Goal: Task Accomplishment & Management: Manage account settings

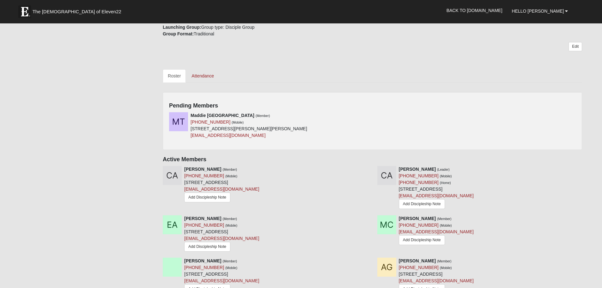
scroll to position [221, 0]
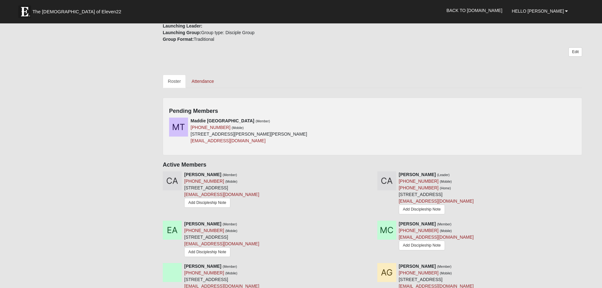
click at [398, 115] on div "Pending Members [PERSON_NAME] (Member) [PHONE_NUMBER] (Mobile) [STREET_ADDRESS]…" at bounding box center [373, 126] width 420 height 58
click at [324, 120] on div "[PERSON_NAME] (Member) [PHONE_NUMBER] (Mobile) [STREET_ADDRESS][PERSON_NAME][PE…" at bounding box center [268, 131] width 208 height 27
click at [369, 122] on icon at bounding box center [370, 121] width 4 height 4
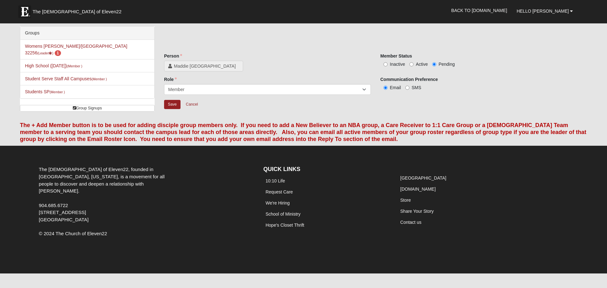
click at [417, 59] on div "Member Status Inactive Active Pending" at bounding box center [483, 60] width 207 height 15
click at [419, 66] on span "Active" at bounding box center [422, 64] width 12 height 5
click at [414, 66] on input "Active" at bounding box center [412, 64] width 4 height 4
radio input "true"
click at [174, 106] on input "Save" at bounding box center [172, 104] width 16 height 9
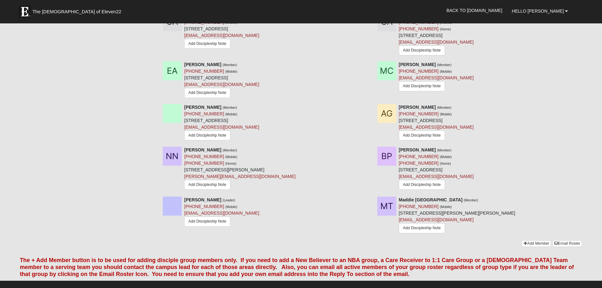
scroll to position [285, 0]
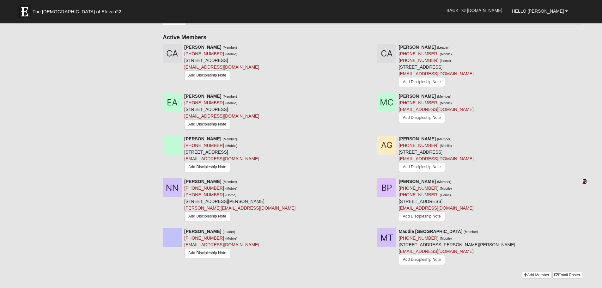
click at [585, 184] on icon at bounding box center [585, 181] width 4 height 4
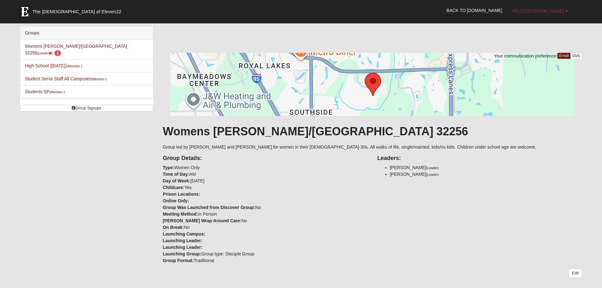
click at [561, 10] on span "Hello [PERSON_NAME]" at bounding box center [538, 11] width 52 height 5
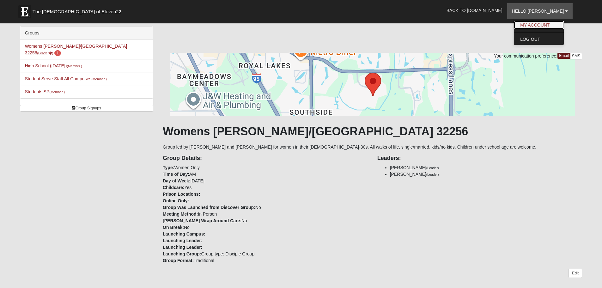
click at [553, 27] on link "My Account" at bounding box center [539, 25] width 50 height 8
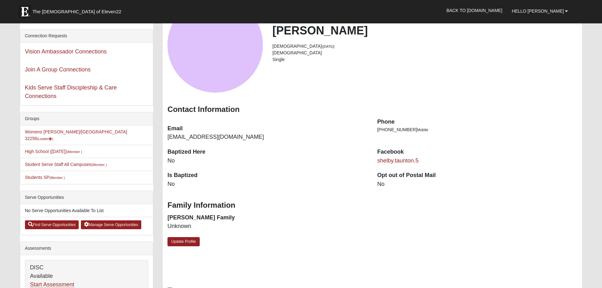
scroll to position [63, 0]
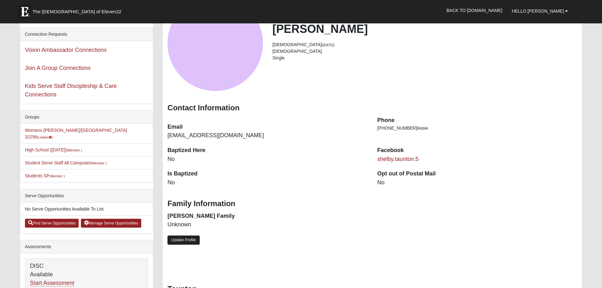
click at [182, 243] on link "Update Profile" at bounding box center [184, 240] width 32 height 9
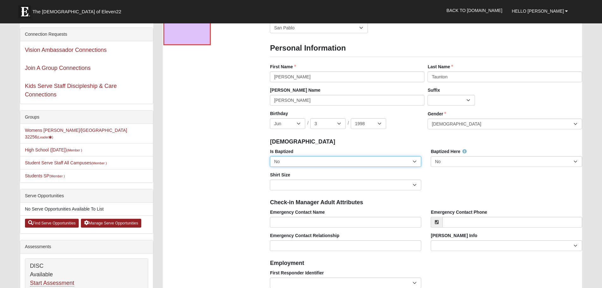
click at [298, 161] on select "No Yes" at bounding box center [345, 161] width 151 height 11
select select "True"
click at [270, 156] on select "No Yes" at bounding box center [345, 161] width 151 height 11
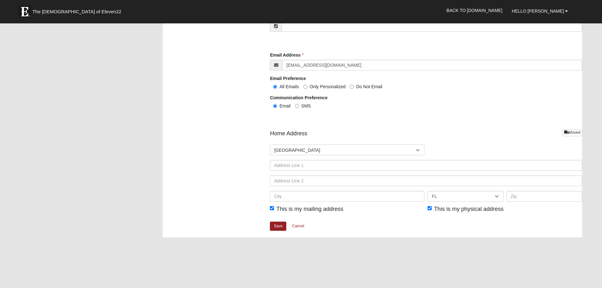
scroll to position [664, 0]
click at [277, 224] on link "Save" at bounding box center [278, 225] width 16 height 9
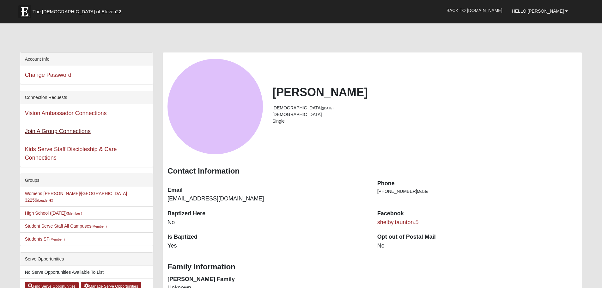
scroll to position [32, 0]
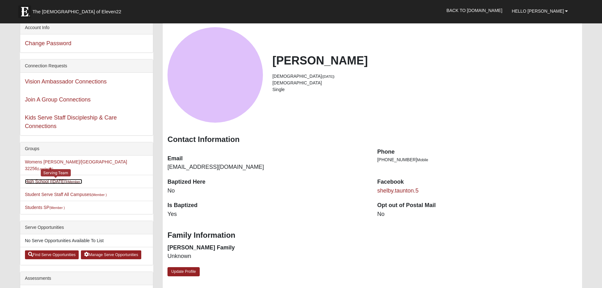
click at [46, 179] on link "High School (Tuesday) (Member )" at bounding box center [53, 181] width 57 height 5
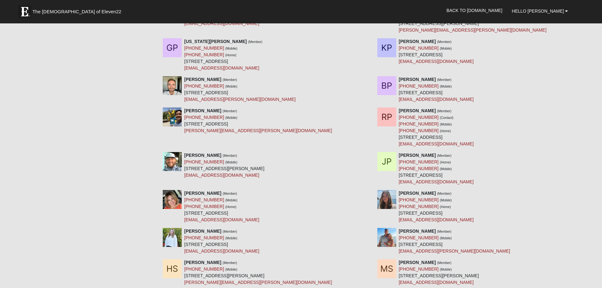
scroll to position [791, 0]
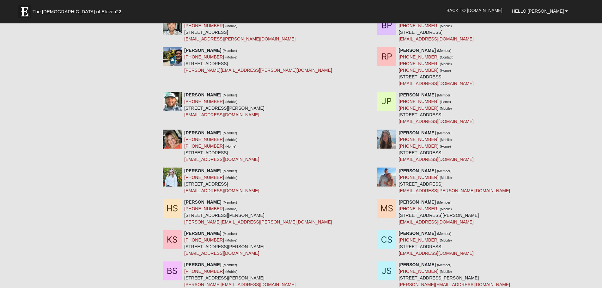
drag, startPoint x: 184, startPoint y: 106, endPoint x: 242, endPoint y: 113, distance: 57.6
click at [265, 110] on div "Ryan Pond (Member) (706) 564-4399 (Mobile) 2663 Saint Johns Blvd Jacksonville B…" at bounding box center [224, 105] width 80 height 27
drag, startPoint x: 417, startPoint y: 185, endPoint x: 480, endPoint y: 184, distance: 63.3
click at [480, 184] on div "Emma Robertson (Member) (904) 392-3883 (Mobile) 2315 W Clovelly Ln St Augustine…" at bounding box center [480, 181] width 215 height 27
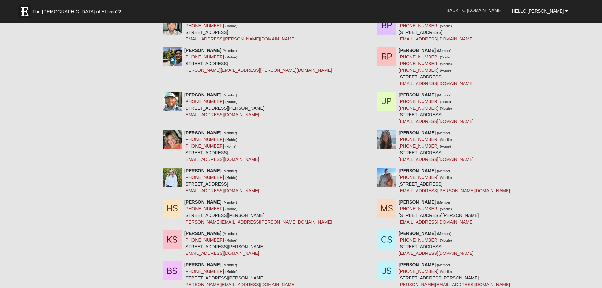
click at [485, 184] on div "Emma Robertson (Member) (904) 392-3883 (Mobile) 2315 W Clovelly Ln St Augustine…" at bounding box center [454, 181] width 111 height 27
drag, startPoint x: 485, startPoint y: 184, endPoint x: 402, endPoint y: 182, distance: 82.9
click at [402, 182] on div "Emma Robertson (Member) (904) 392-3883 (Mobile) 2315 W Clovelly Ln St Augustine…" at bounding box center [454, 181] width 111 height 27
copy div "2315 W Clovelly Ln St Augustine, FL 32092-"
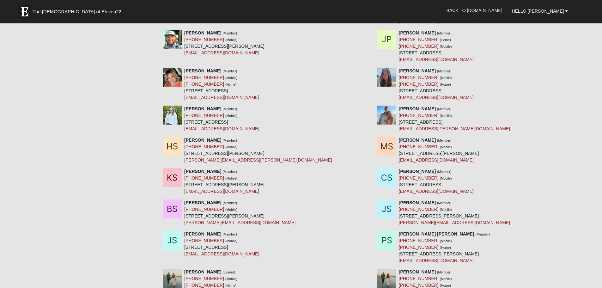
scroll to position [854, 0]
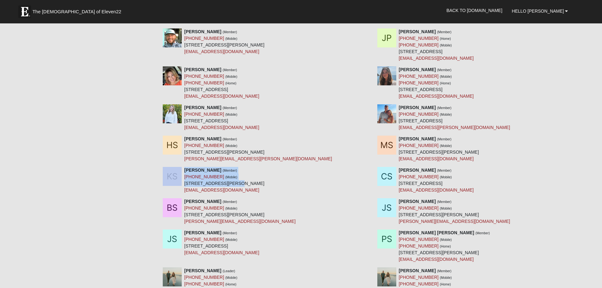
drag, startPoint x: 184, startPoint y: 184, endPoint x: 232, endPoint y: 185, distance: 48.1
click at [232, 185] on div "Kalen Schou (Member) (904) 370-0704 (Mobile) 6222 Lake Tahoe Dr Jacksonville, F…" at bounding box center [265, 180] width 215 height 27
click at [240, 184] on div "Kalen Schou (Member) (904) 370-0704 (Mobile) 6222 Lake Tahoe Dr Jacksonville, F…" at bounding box center [224, 180] width 80 height 27
drag, startPoint x: 256, startPoint y: 215, endPoint x: 185, endPoint y: 215, distance: 71.8
click at [185, 215] on div "Braxton Silva (Member) (904) 563-1720 (Mobile) 12786 Ellis Island Dr Jacksonvil…" at bounding box center [239, 211] width 111 height 27
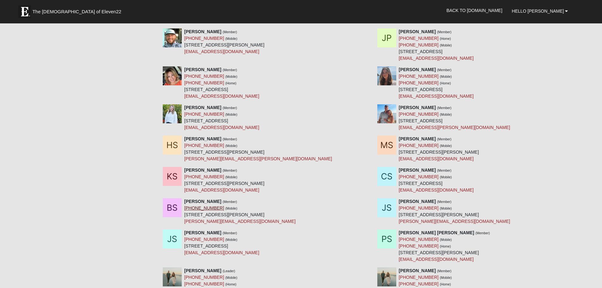
copy div "12786 Ellis Island Dr Jacksonville, FL 32224"
drag, startPoint x: 270, startPoint y: 183, endPoint x: 185, endPoint y: 185, distance: 84.5
click at [185, 185] on div "Kalen Schou (Member) (904) 370-0704 (Mobile) 6222 Lake Tahoe Dr Jacksonville, F…" at bounding box center [224, 180] width 80 height 27
copy div "6222 Lake Tahoe Dr Jacksonville, FL 32256"
drag, startPoint x: 486, startPoint y: 89, endPoint x: 399, endPoint y: 91, distance: 86.4
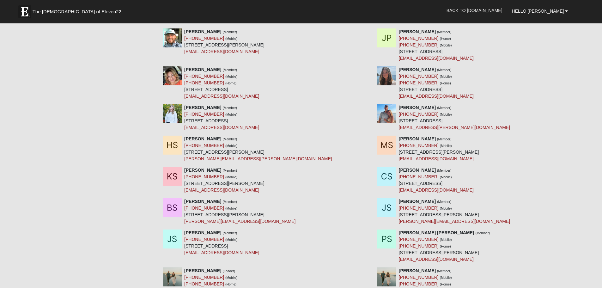
click at [399, 91] on div "Beth Raab (Member) (904) 644-4560 (Mobile) (904) 654-4560 (Home) 14051 Beach Bl…" at bounding box center [436, 82] width 75 height 33
copy div "14051 Beach Blvd Apt 4203 Jacksonville, FL 3225"
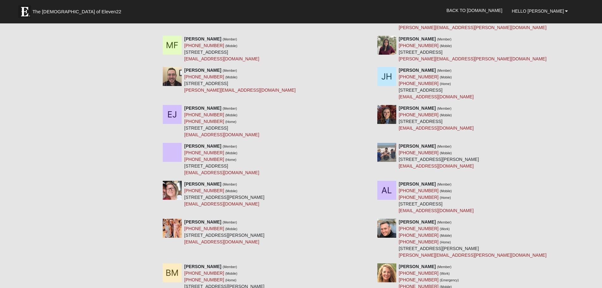
scroll to position [443, 0]
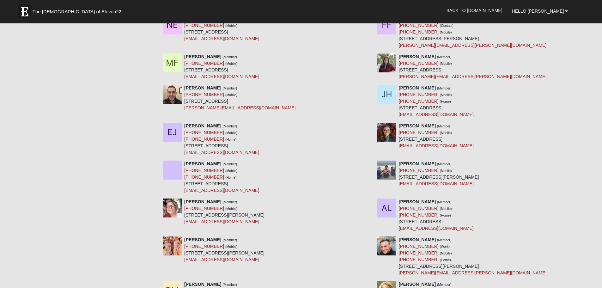
drag, startPoint x: 489, startPoint y: 139, endPoint x: 400, endPoint y: 141, distance: 88.9
click at [400, 141] on div "Tessa Jollow (Member) (218) 779-2123 (Mobile) 2553 Sterling Oaks Ct Orange Park…" at bounding box center [436, 136] width 75 height 27
copy div "2553 Sterling Oaks Ct Orange Park, FL 32073"
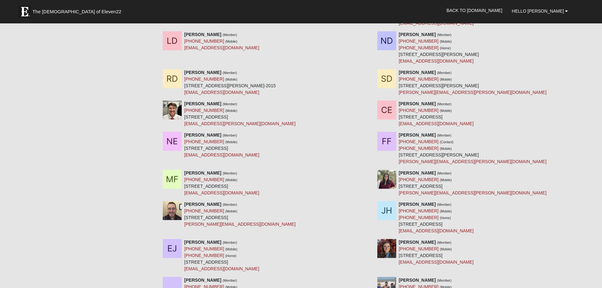
scroll to position [316, 0]
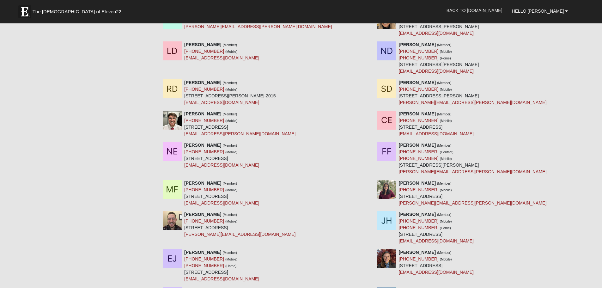
drag, startPoint x: 470, startPoint y: 197, endPoint x: 399, endPoint y: 198, distance: 71.8
click at [399, 198] on div "Kendall Gast (Member) (904) 826-6901 (Mobile) 718 1st St Neptune Beach, FL 3226…" at bounding box center [480, 193] width 215 height 27
drag, startPoint x: 400, startPoint y: 198, endPoint x: 471, endPoint y: 198, distance: 71.2
click at [471, 198] on div "Kendall Gast (Member) (904) 826-6901 (Mobile) 718 1st St Neptune Beach, FL 3226…" at bounding box center [473, 193] width 148 height 27
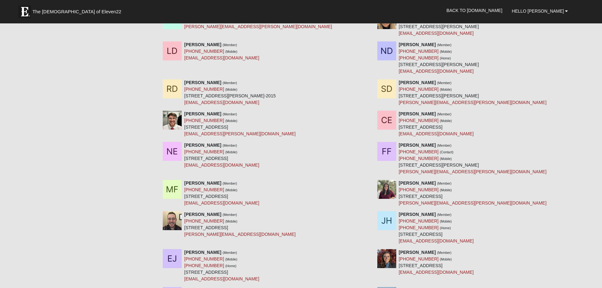
copy div "718 1st St Neptune Beach, FL 32266"
click at [357, 201] on div "Michael Frink (Member) (352) 804-3121 (Mobile) 2160 Mayport Rd Apt 1504 Jackson…" at bounding box center [265, 193] width 215 height 27
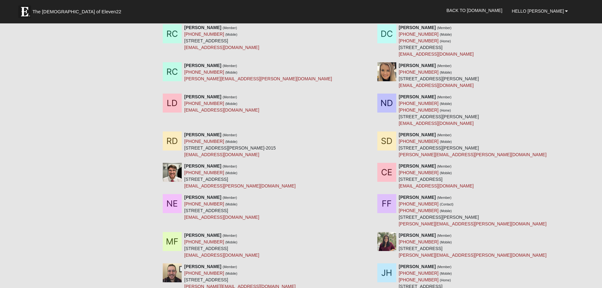
scroll to position [253, 0]
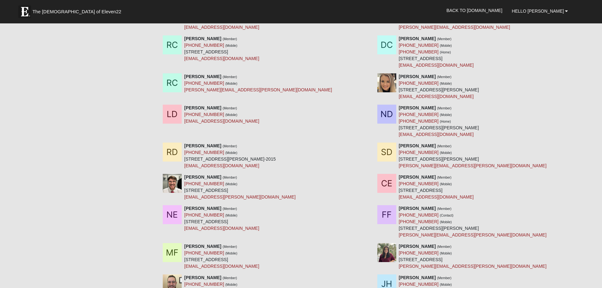
drag, startPoint x: 512, startPoint y: 90, endPoint x: 425, endPoint y: 93, distance: 87.0
click at [425, 93] on div "Courtney Criswell (Member) (904) 708-1246 (Mobile) 1300 Shetter Ave Apt 1011 Ja…" at bounding box center [439, 86] width 80 height 27
click at [536, 106] on div "Natalie Douglas (Member) (734) 883-5305 (Mobile) (734) 883-5305 (Home) 283 Clea…" at bounding box center [480, 121] width 215 height 33
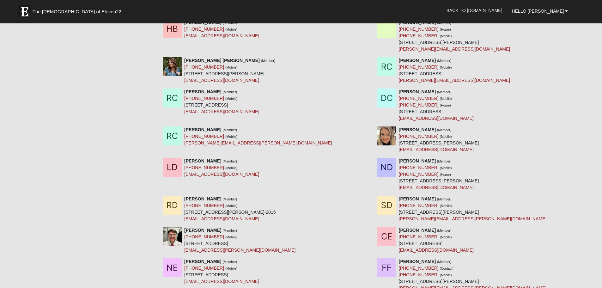
scroll to position [95, 0]
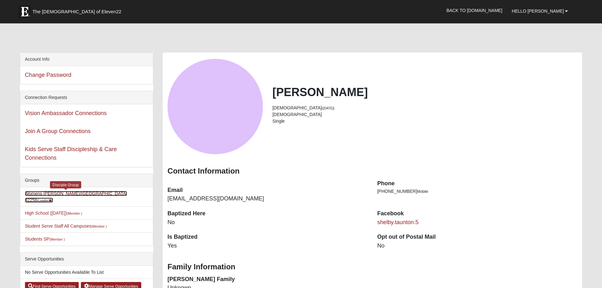
click at [79, 191] on link "Womens [PERSON_NAME]/[GEOGRAPHIC_DATA] 32256 (Leader )" at bounding box center [76, 197] width 102 height 12
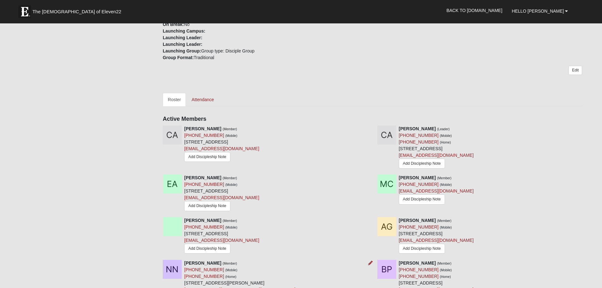
scroll to position [285, 0]
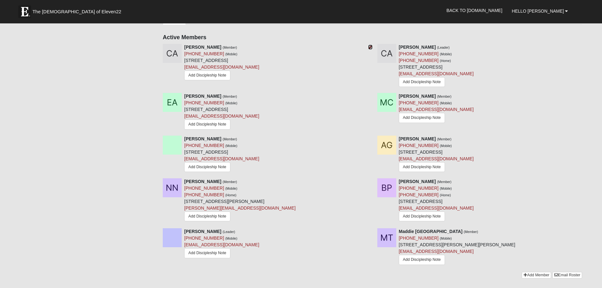
click at [370, 45] on icon at bounding box center [370, 47] width 4 height 4
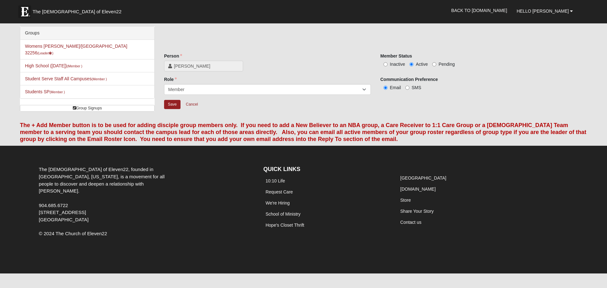
click at [397, 64] on span "Inactive" at bounding box center [397, 64] width 15 height 5
click at [388, 64] on input "Inactive" at bounding box center [386, 64] width 4 height 4
radio input "true"
click at [174, 105] on input "Save" at bounding box center [172, 104] width 16 height 9
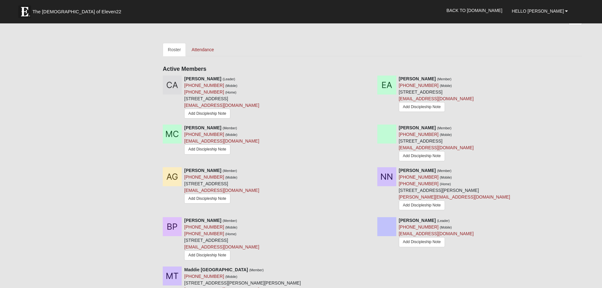
scroll to position [285, 0]
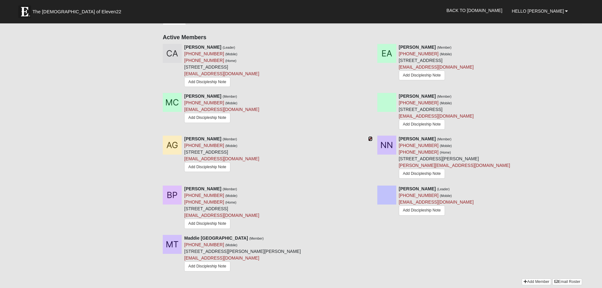
click at [370, 140] on icon at bounding box center [370, 139] width 4 height 4
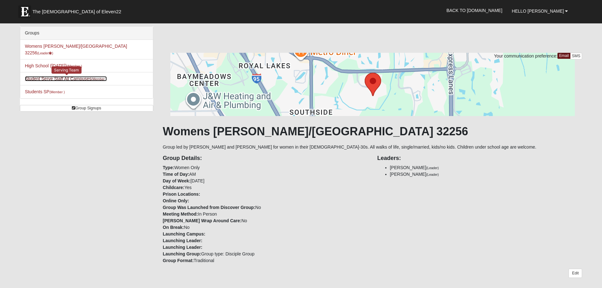
click at [71, 76] on link "Student Serve Staff All Campuses (Member )" at bounding box center [66, 78] width 82 height 5
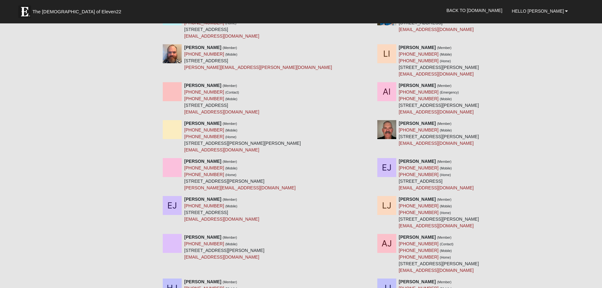
scroll to position [5471, 0]
